Goal: Check status: Verify the current state of an ongoing process or item

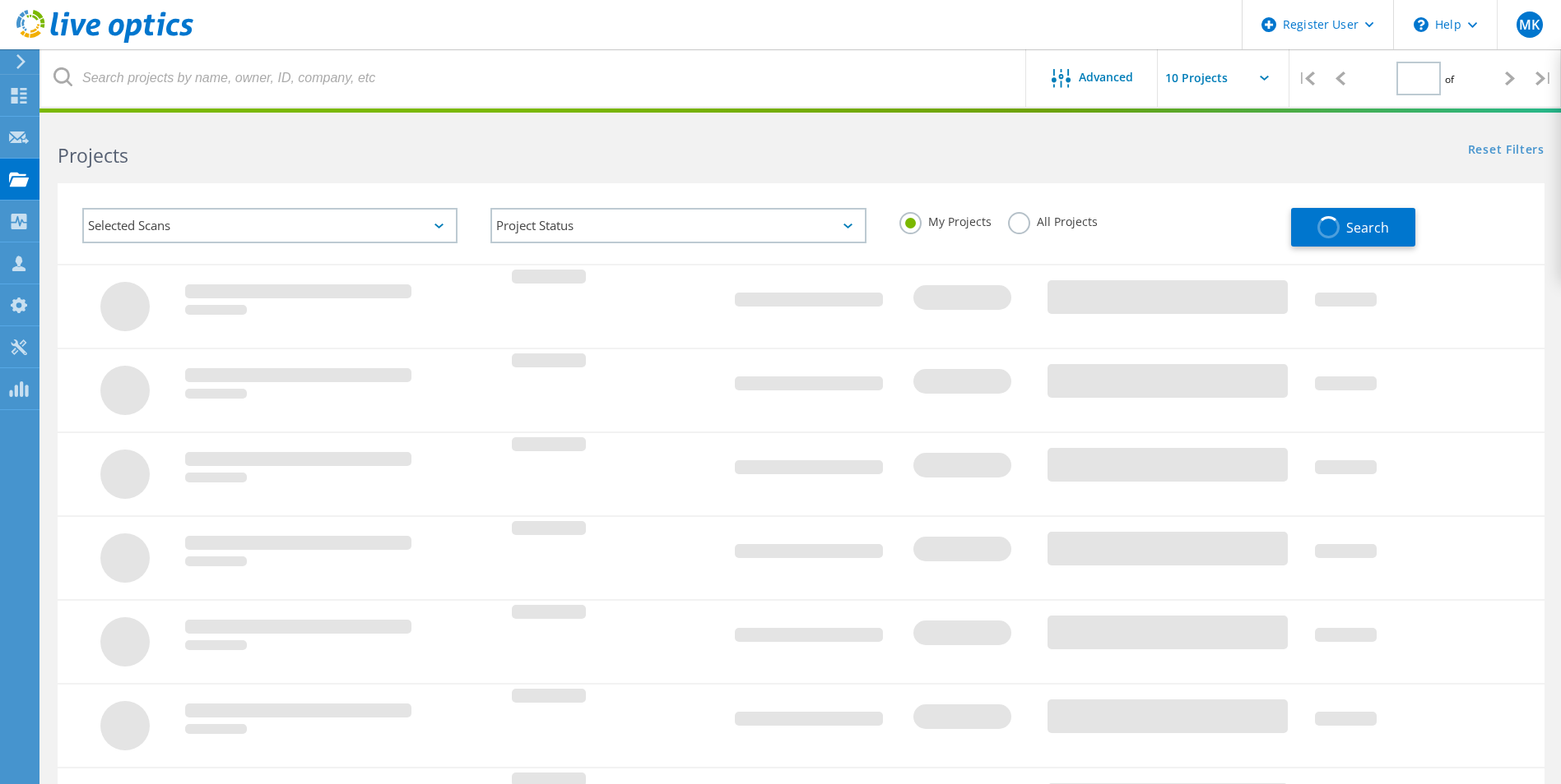
type input "1"
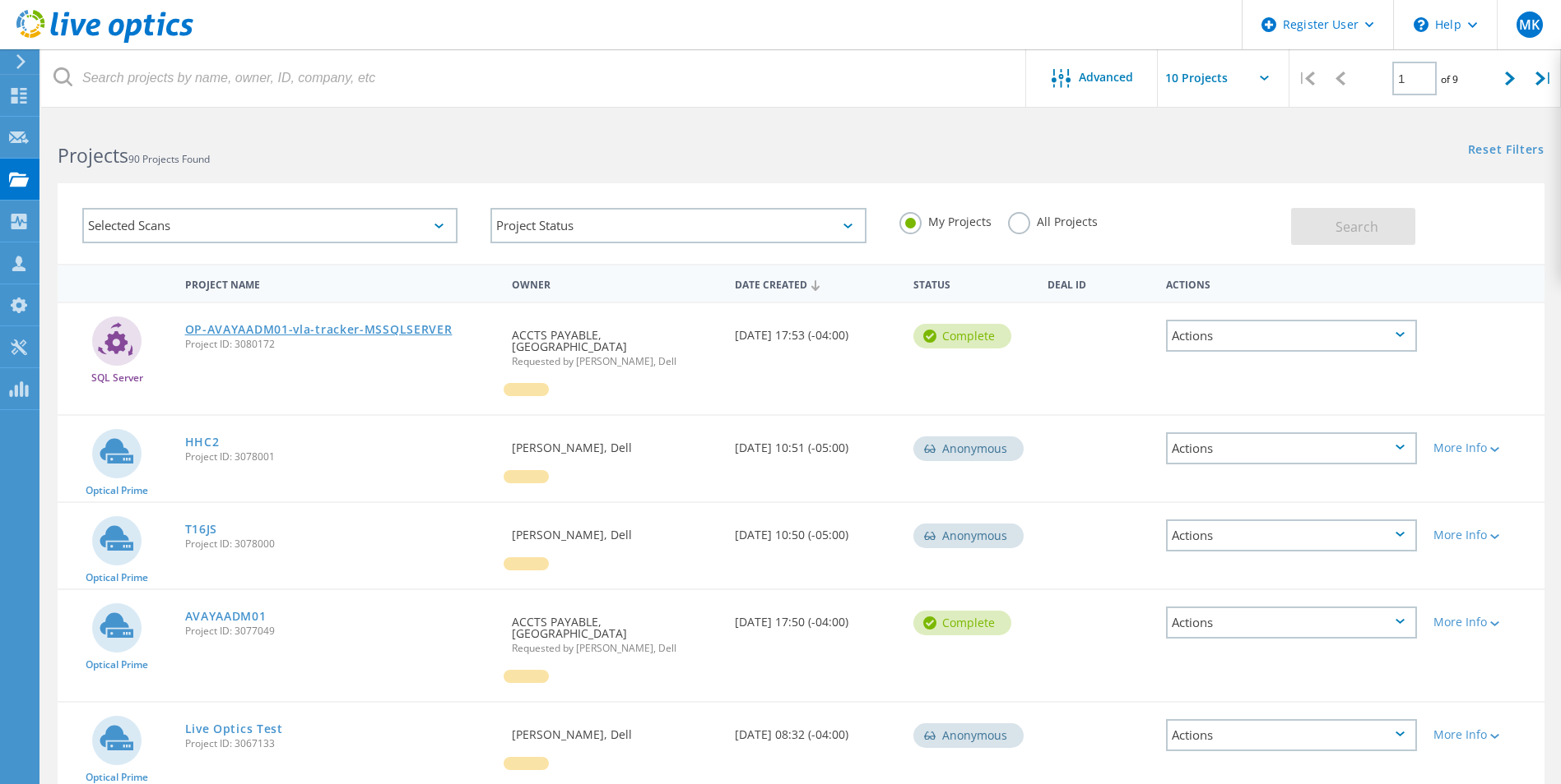
click at [363, 328] on link "OP-AVAYAADM01-vla-tracker-MSSQLSERVER" at bounding box center [318, 330] width 268 height 12
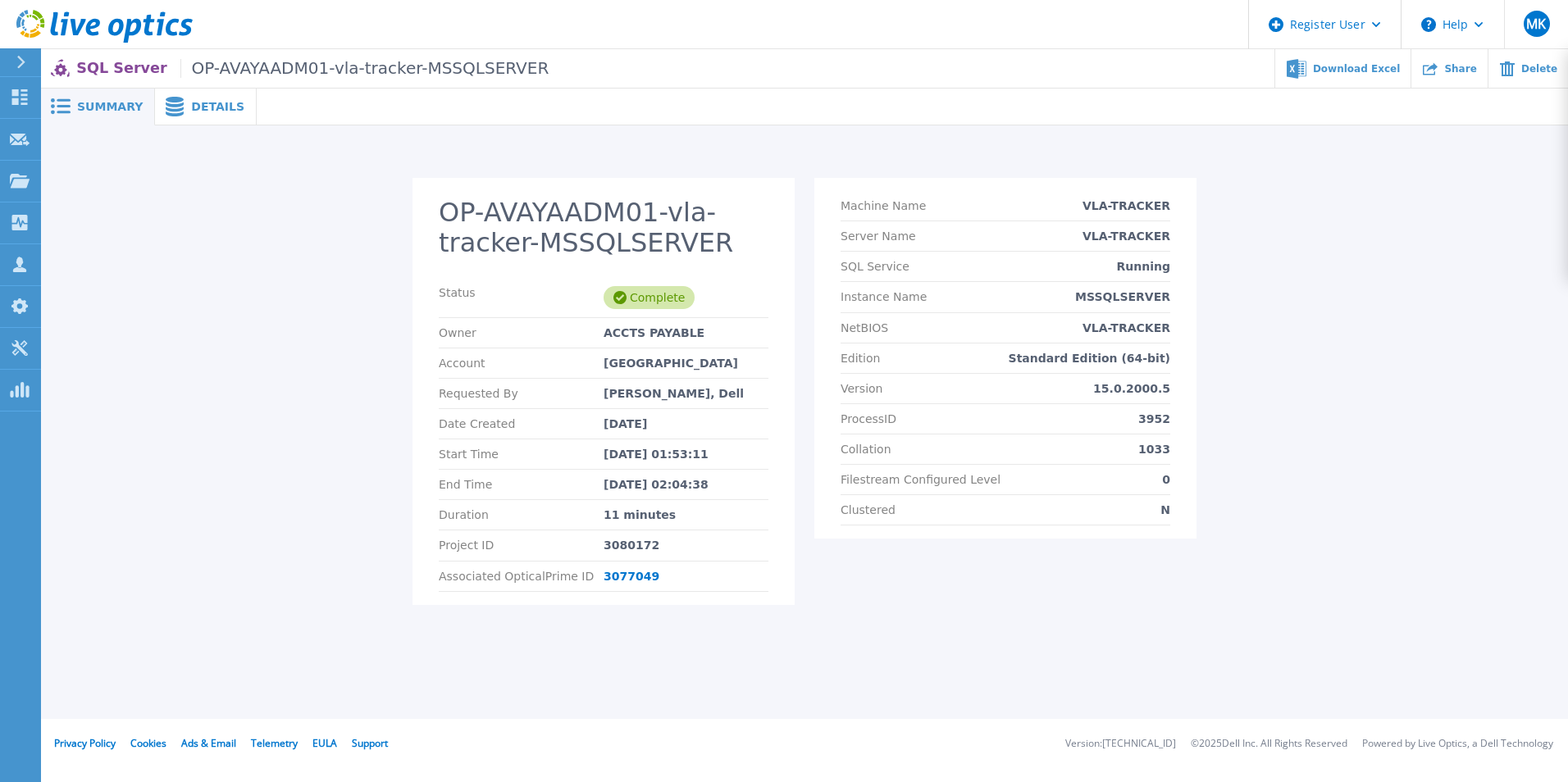
click at [85, 25] on icon at bounding box center [105, 26] width 177 height 34
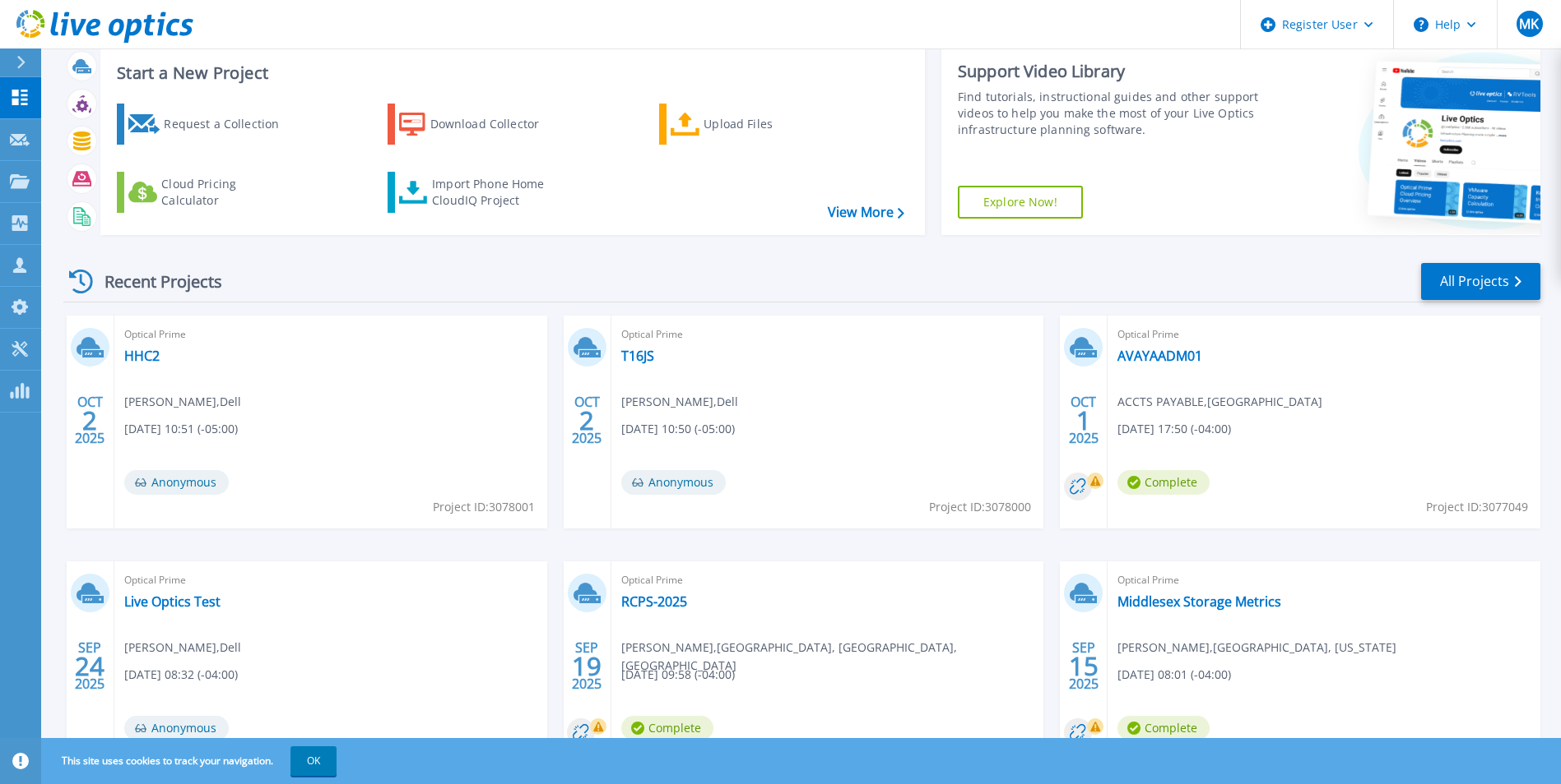
scroll to position [83, 0]
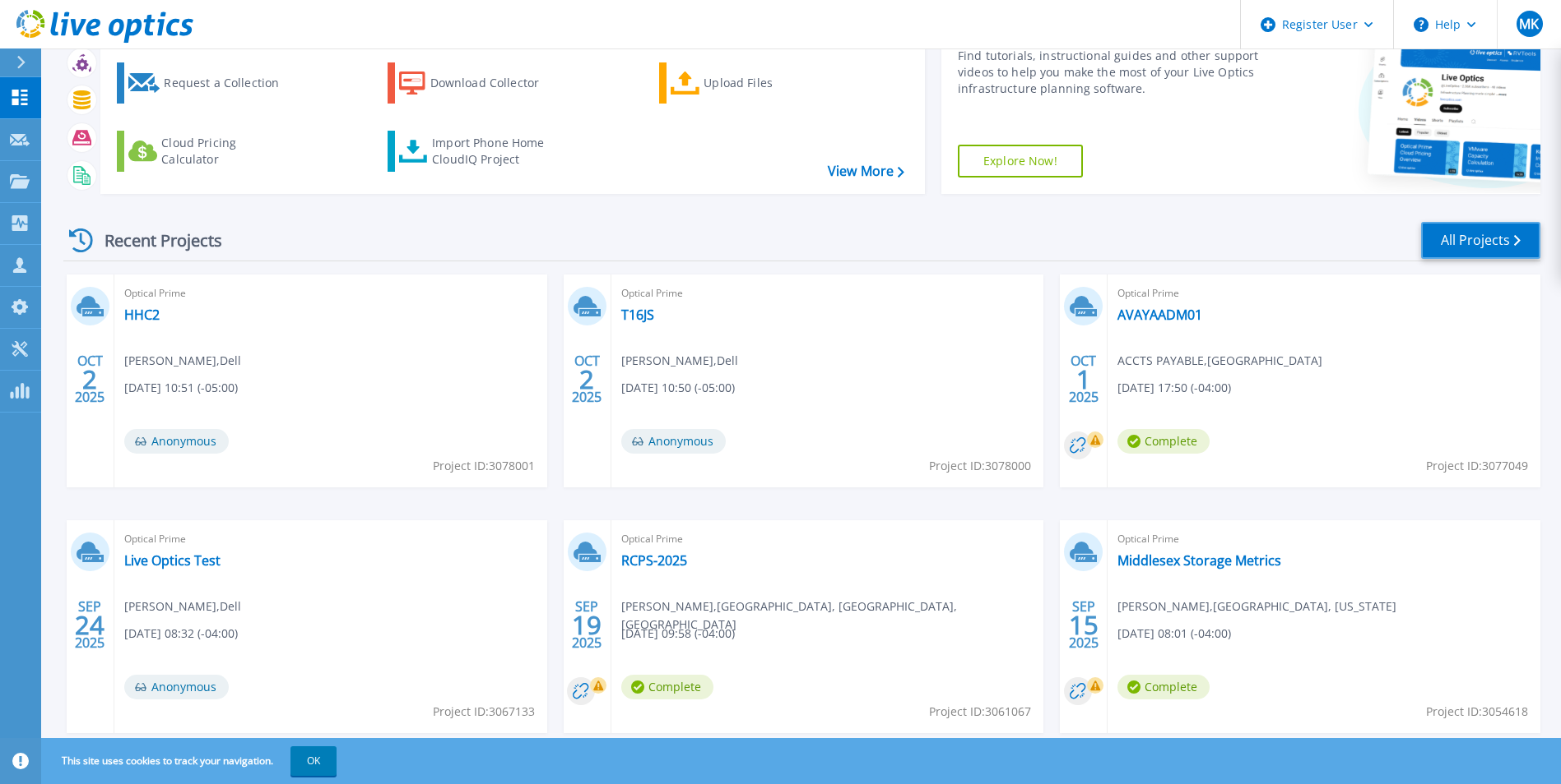
click at [1526, 238] on link "All Projects" at bounding box center [1480, 240] width 120 height 37
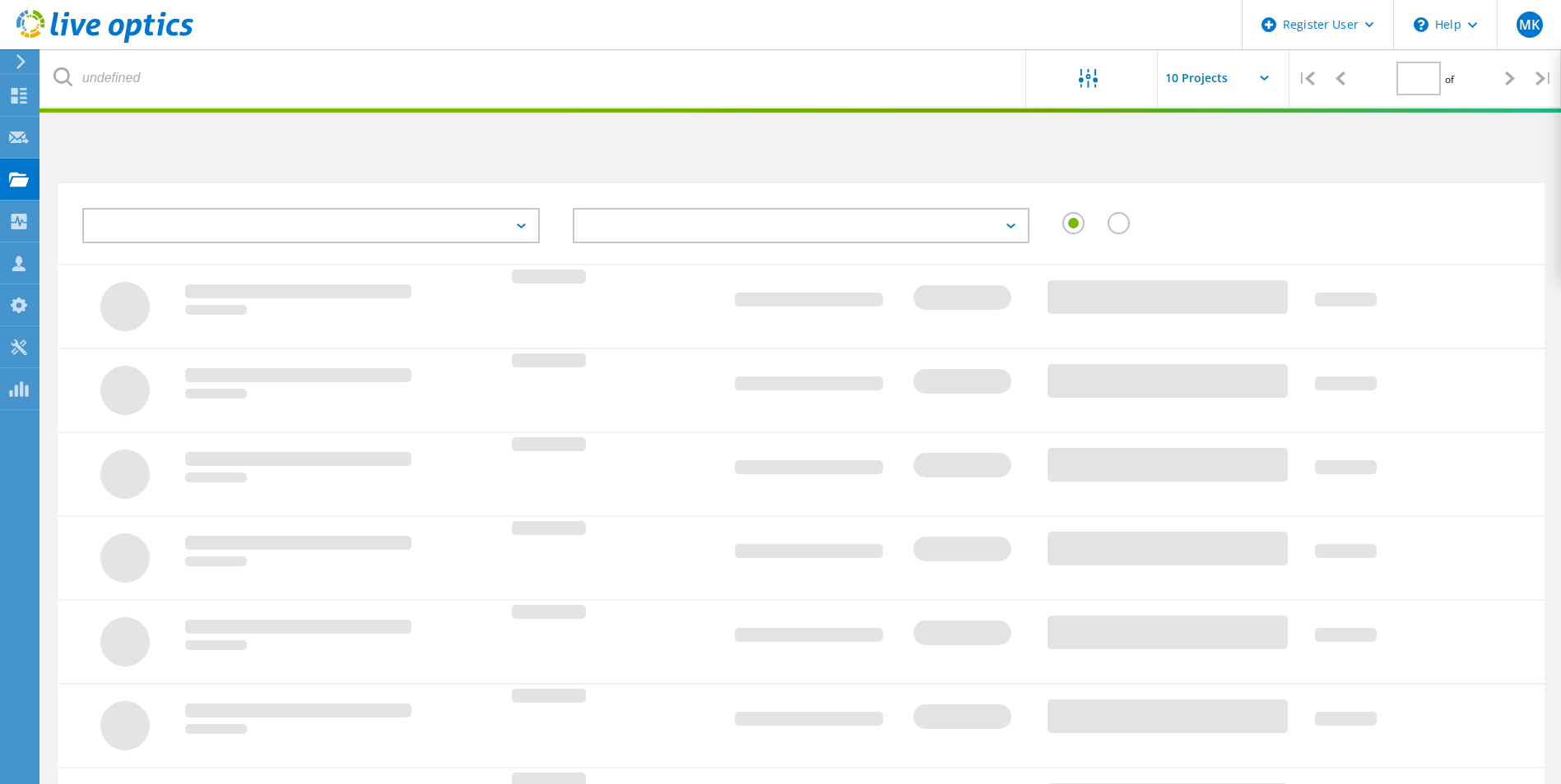
type input "1"
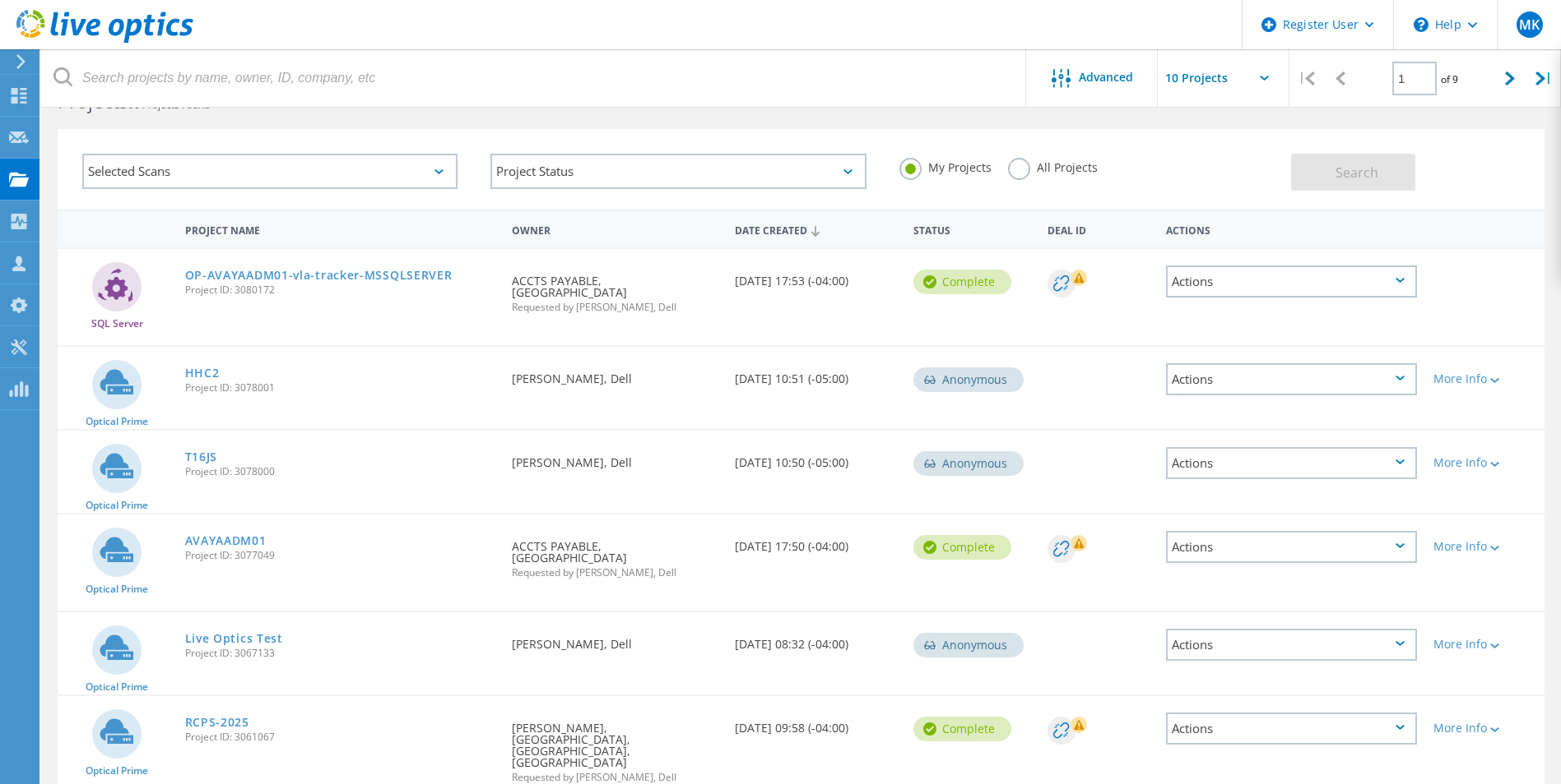
scroll to position [83, 0]
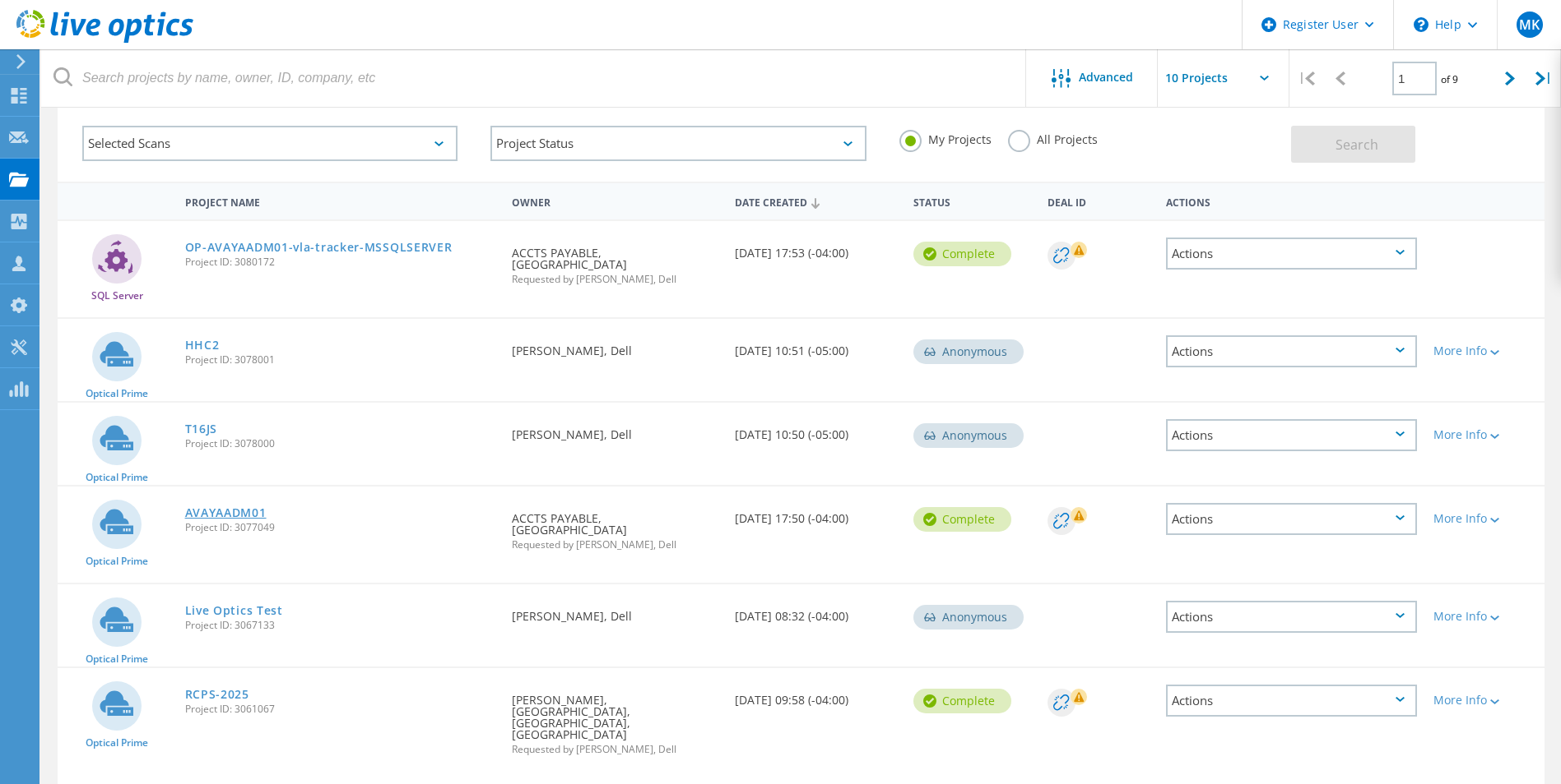
click at [201, 508] on link "AVAYAADM01" at bounding box center [226, 514] width 82 height 12
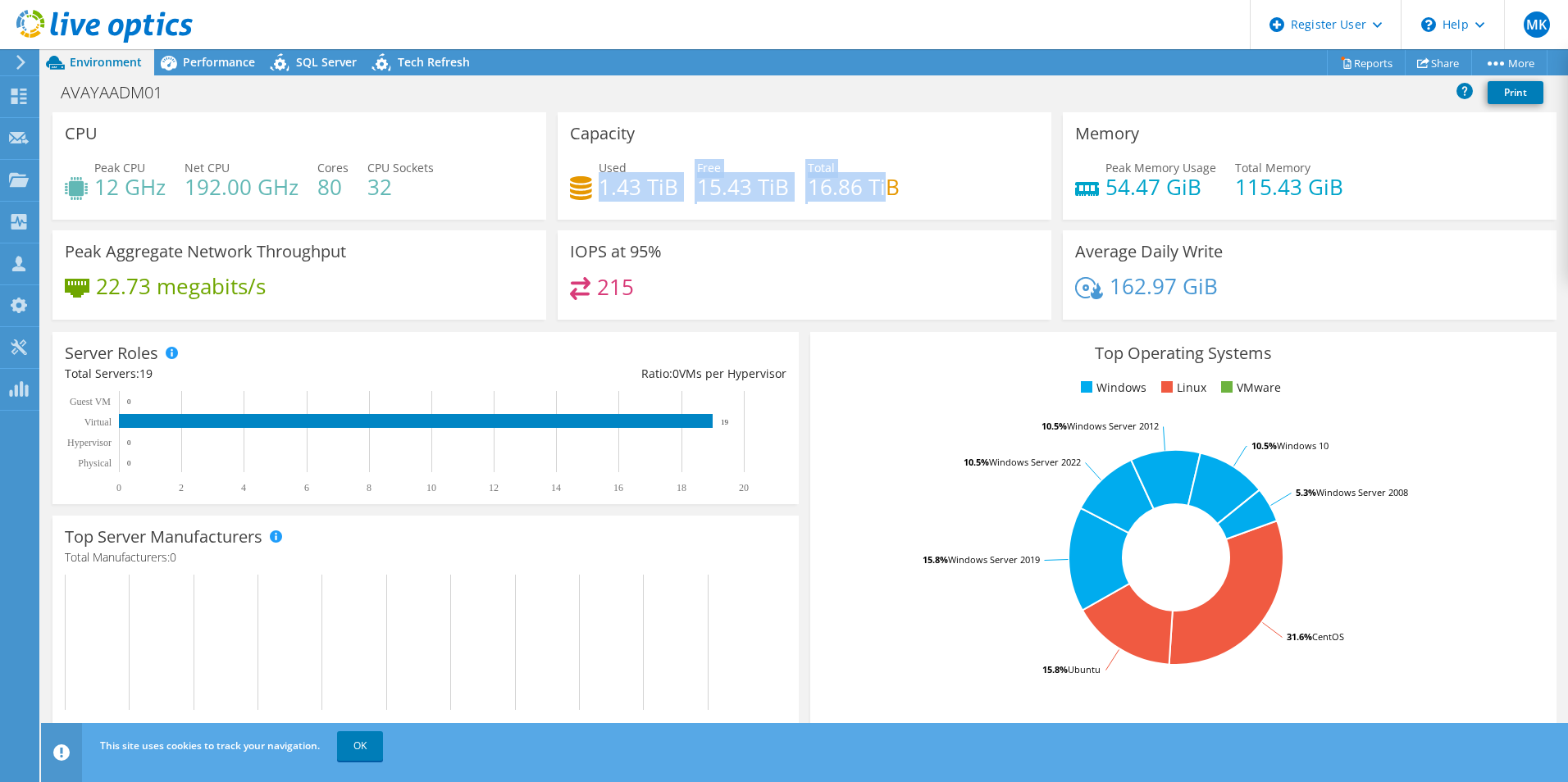
drag, startPoint x: 883, startPoint y: 180, endPoint x: 598, endPoint y: 178, distance: 285.0
click at [598, 178] on div "Used 1.43 TiB Free 15.43 TiB Total 16.86 TiB" at bounding box center [805, 185] width 470 height 53
click at [837, 45] on header "MK Dell User Myles Kierstead [EMAIL_ADDRESS][PERSON_NAME][DOMAIN_NAME] Dell My …" at bounding box center [784, 24] width 1568 height 49
